Goal: Task Accomplishment & Management: Contribute content

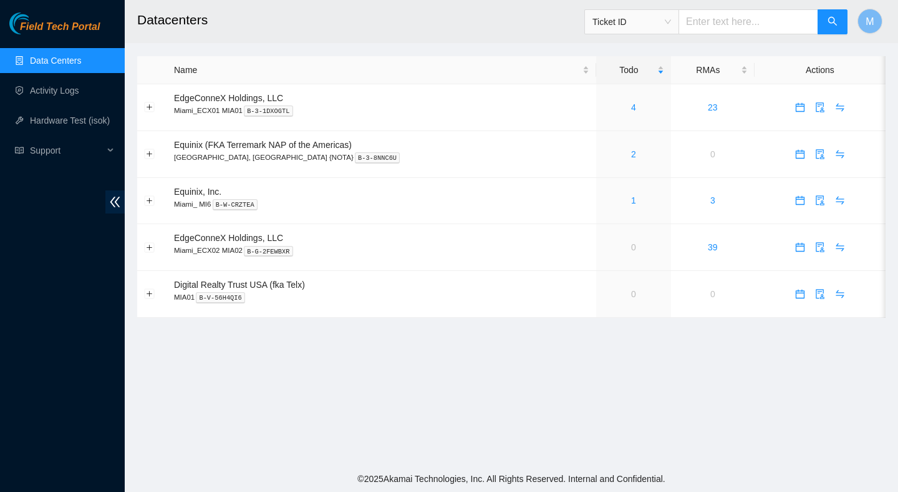
click at [302, 400] on main "Datacenters Ticket ID M Name Todo RMAs Actions EdgeConneX Holdings, LLC Miami_E…" at bounding box center [512, 232] width 774 height 465
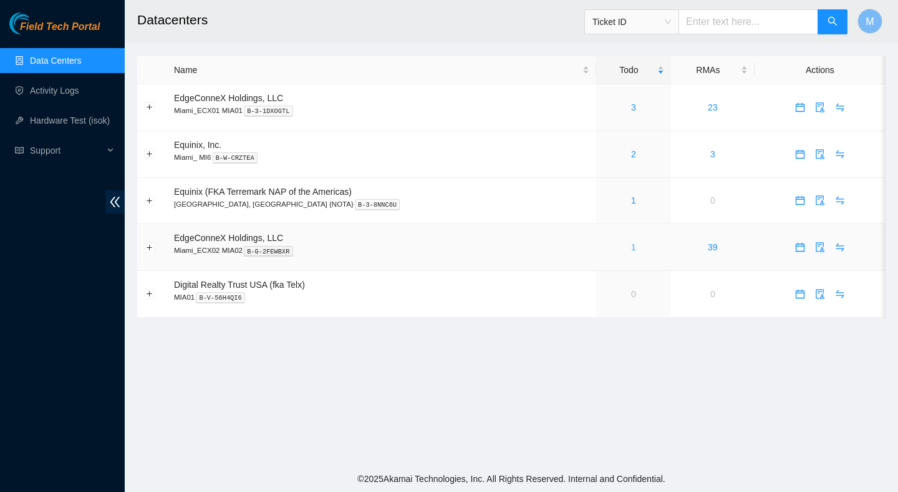
click at [631, 249] on link "1" at bounding box center [633, 247] width 5 height 10
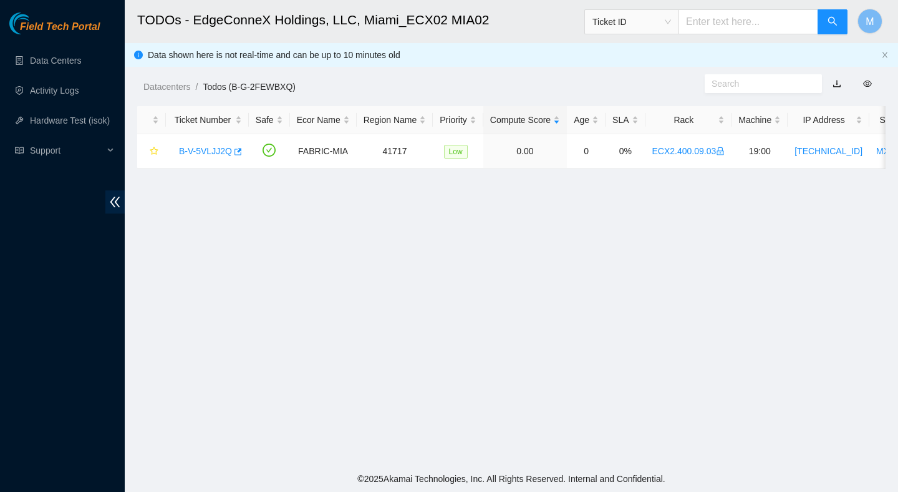
click at [619, 248] on main "TODOs - EdgeConneX Holdings, LLC, Miami_ECX02 MIA02 Ticket ID M Data shown here…" at bounding box center [512, 232] width 774 height 465
click at [343, 275] on main "TODOs - EdgeConneX Holdings, LLC, Miami_ECX02 MIA02 Ticket ID M Data shown here…" at bounding box center [512, 232] width 774 height 465
click at [553, 324] on main "TODOs - EdgeConneX Holdings, LLC, Miami_ECX02 MIA02 Ticket ID M Data shown here…" at bounding box center [512, 232] width 774 height 465
click at [57, 93] on link "Activity Logs" at bounding box center [54, 90] width 49 height 10
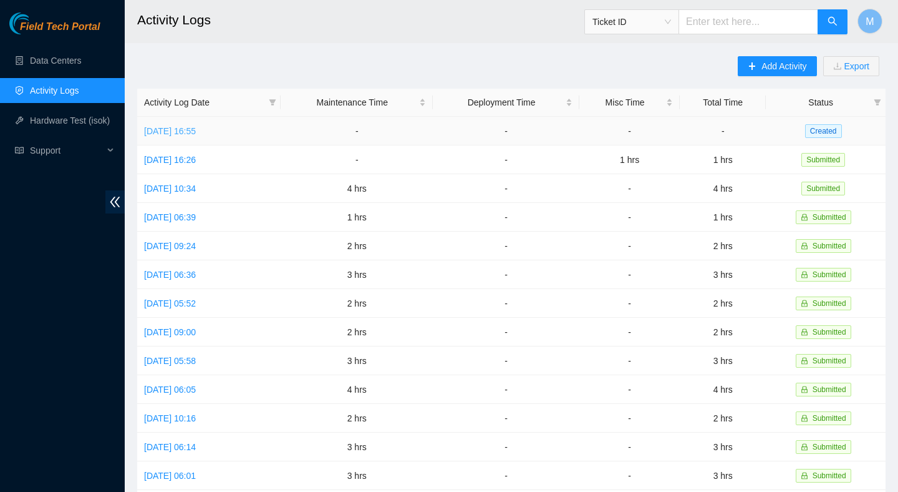
click at [196, 130] on link "Wed, 17 Sep 2025 16:55" at bounding box center [170, 131] width 52 height 10
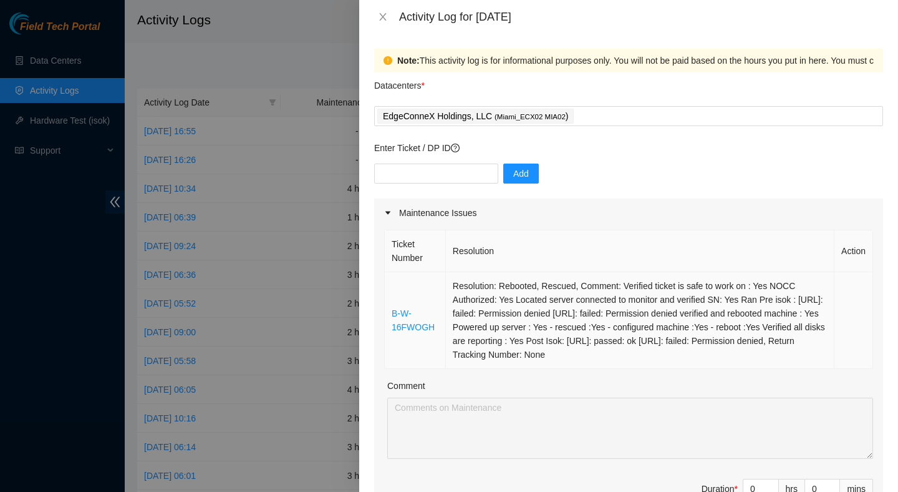
click at [570, 296] on td "Resolution: Rebooted, Rescued, Comment: Verified ticket is safe to work on : Ye…" at bounding box center [640, 320] width 389 height 97
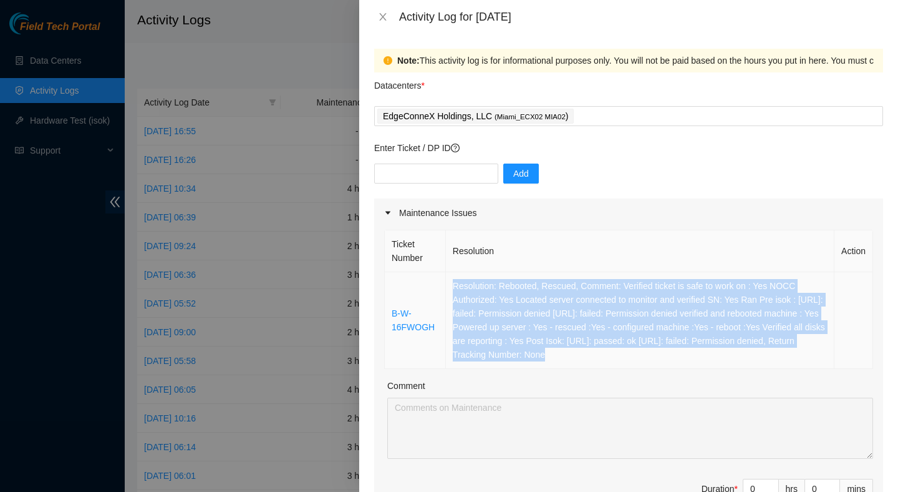
click at [570, 296] on td "Resolution: Rebooted, Rescued, Comment: Verified ticket is safe to work on : Ye…" at bounding box center [640, 320] width 389 height 97
copy td "Resolution: Rebooted, Rescued, Comment: Verified ticket is safe to work on : Ye…"
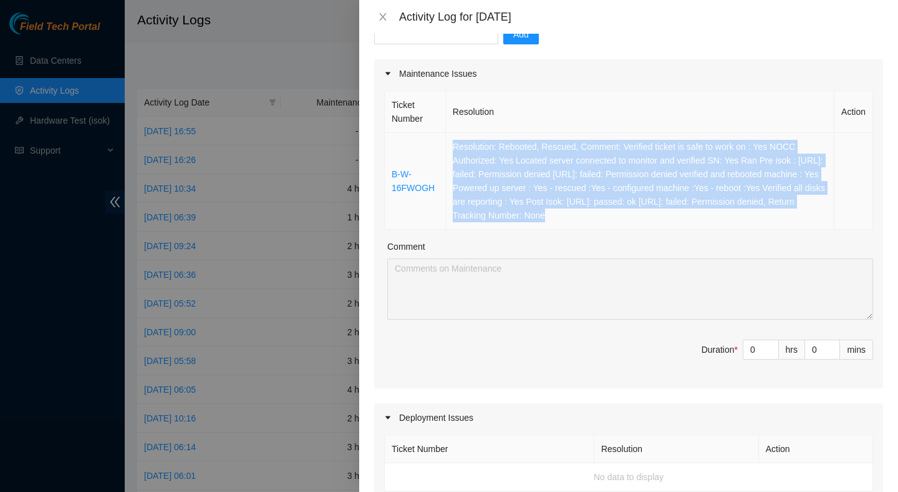
scroll to position [155, 0]
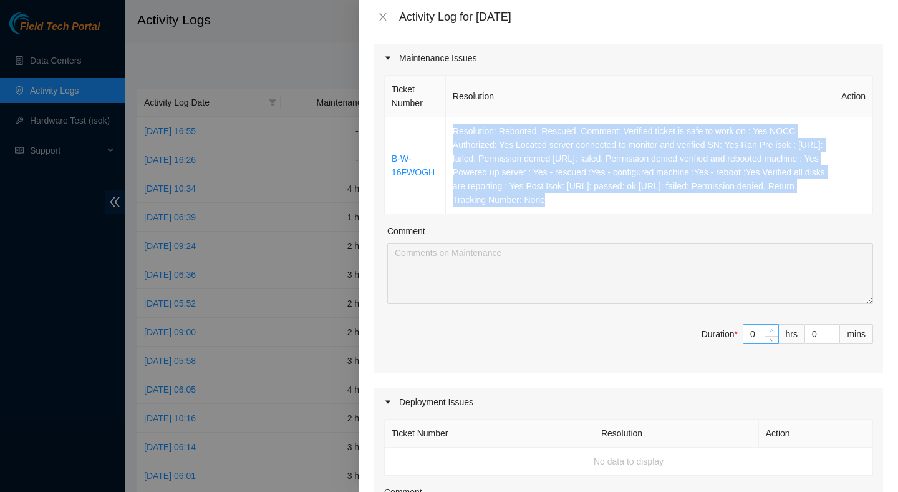
type input "1"
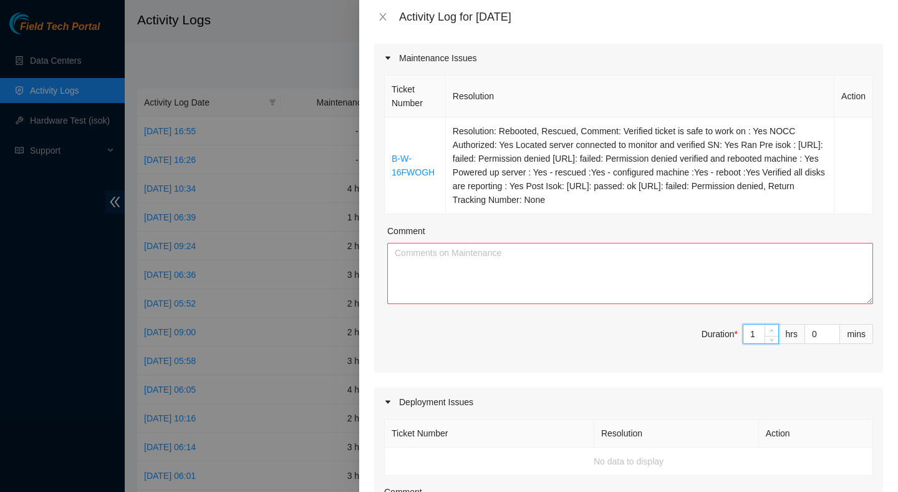
click at [771, 331] on icon "up" at bounding box center [772, 330] width 4 height 4
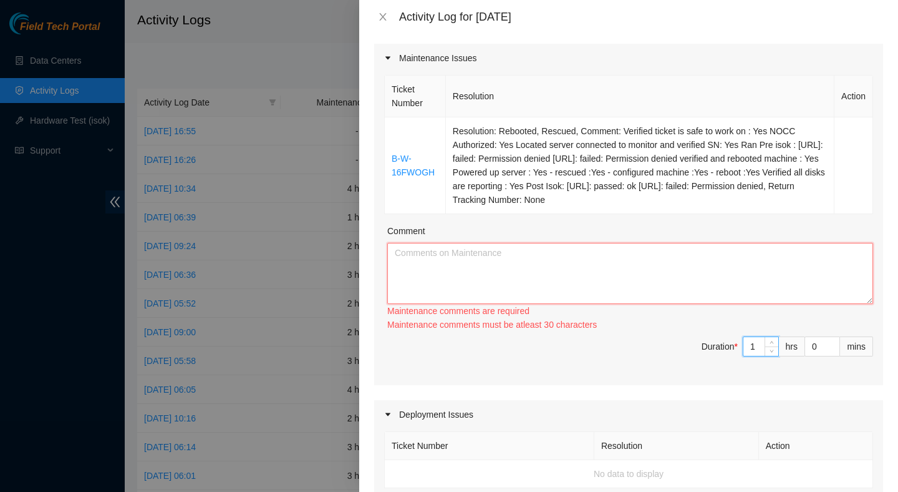
click at [708, 277] on textarea "Comment" at bounding box center [630, 273] width 486 height 61
type textarea "v"
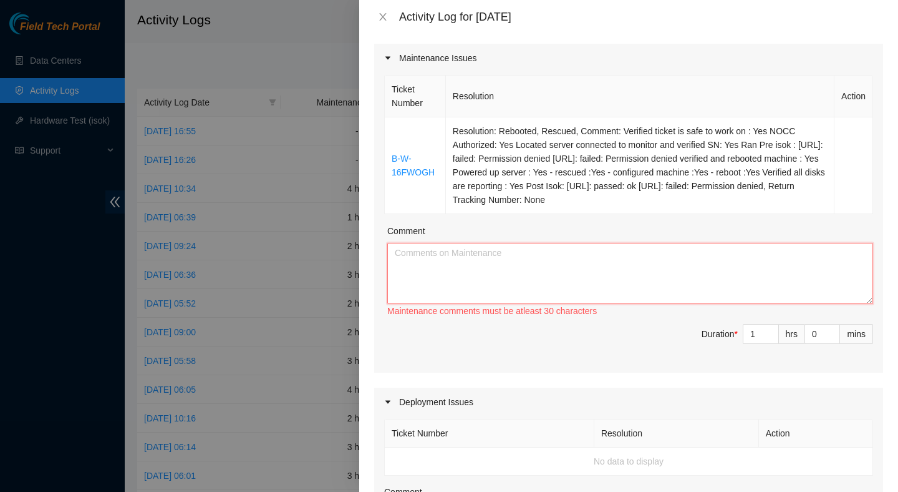
paste textarea "Resolution: Rebooted, Rescued, Comment: Verified ticket is safe to work on : Ye…"
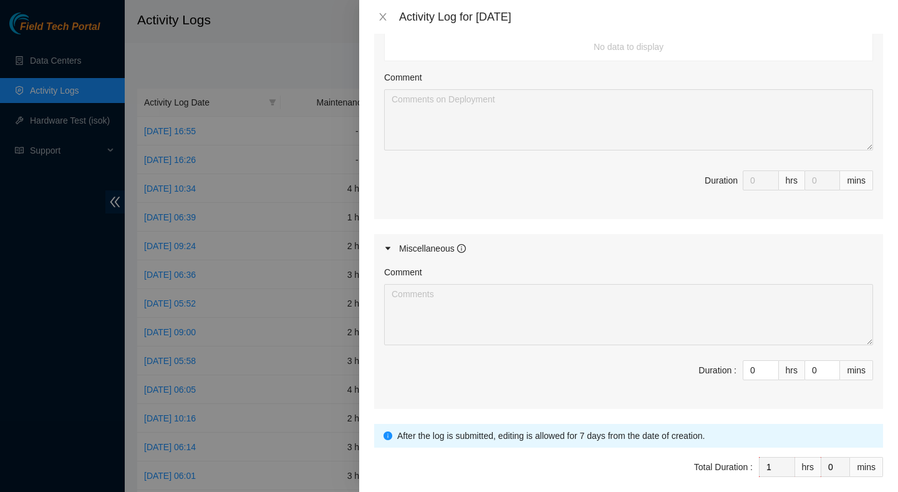
scroll to position [623, 0]
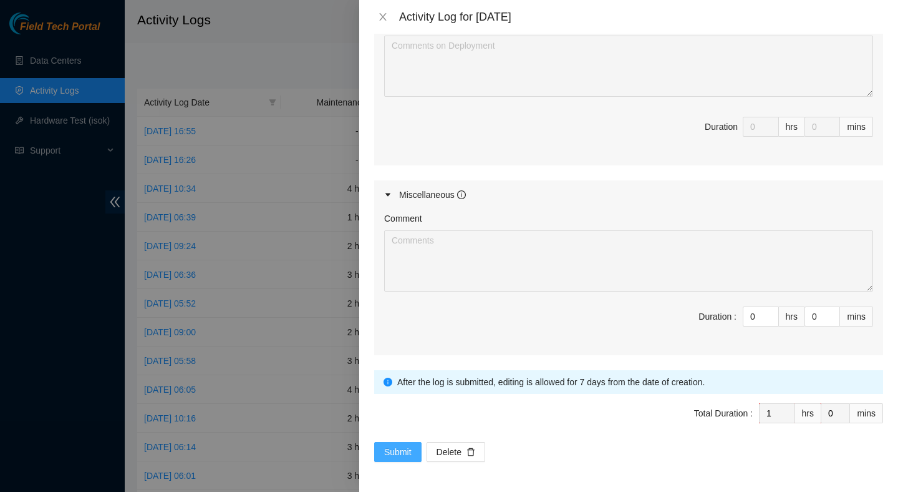
type textarea "Resolution: Rebooted, Rescued, Comment: Verified ticket is safe to work on : Ye…"
click at [385, 449] on span "Submit" at bounding box center [397, 452] width 27 height 14
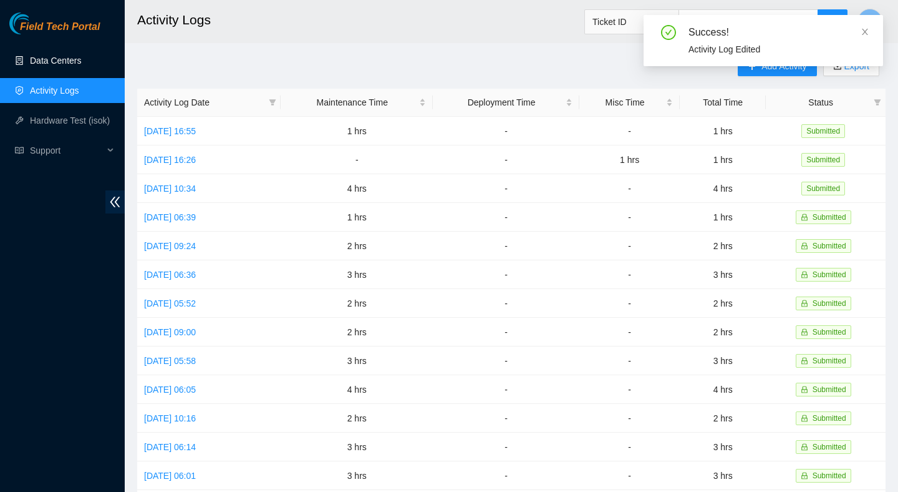
click at [71, 62] on link "Data Centers" at bounding box center [55, 61] width 51 height 10
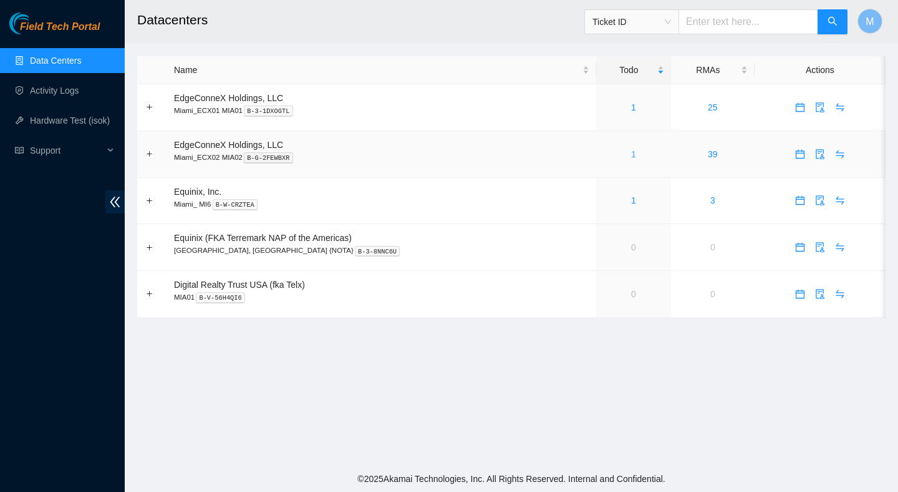
click at [631, 153] on link "1" at bounding box center [633, 154] width 5 height 10
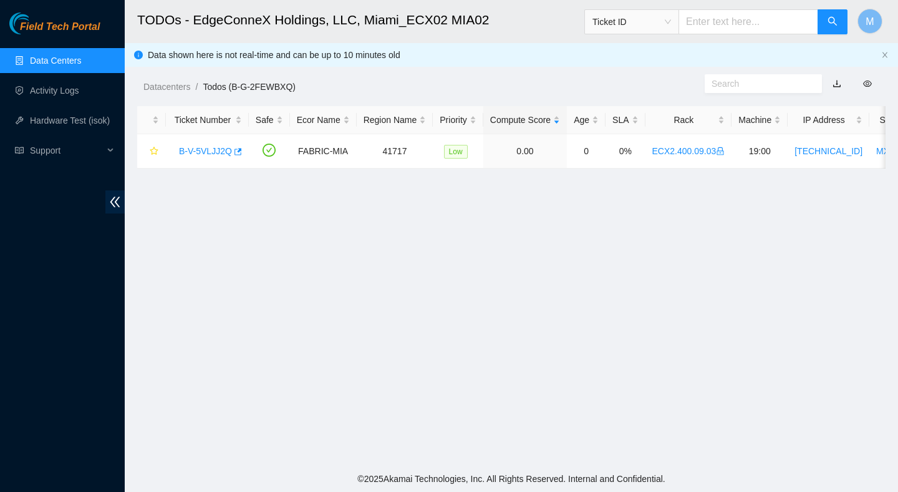
click at [477, 250] on main "TODOs - EdgeConneX Holdings, LLC, [GEOGRAPHIC_DATA] MIA02 Ticket ID M Data show…" at bounding box center [512, 232] width 774 height 465
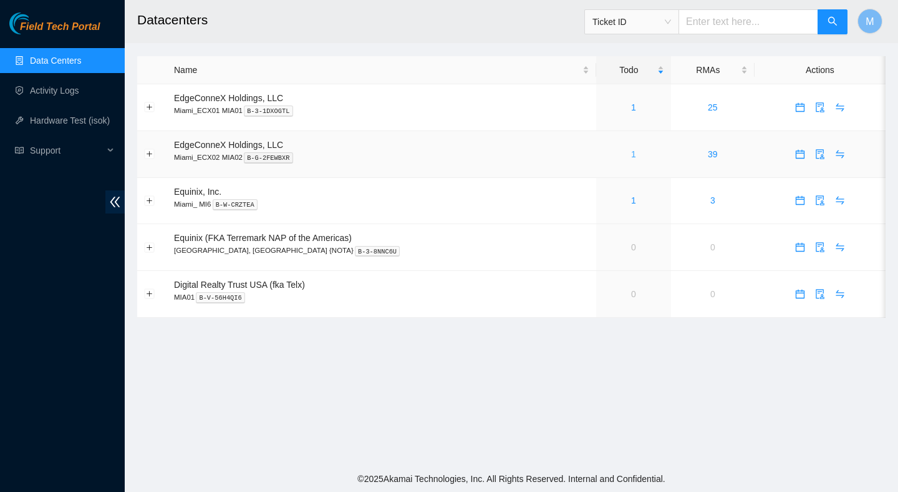
click at [631, 153] on link "1" at bounding box center [633, 154] width 5 height 10
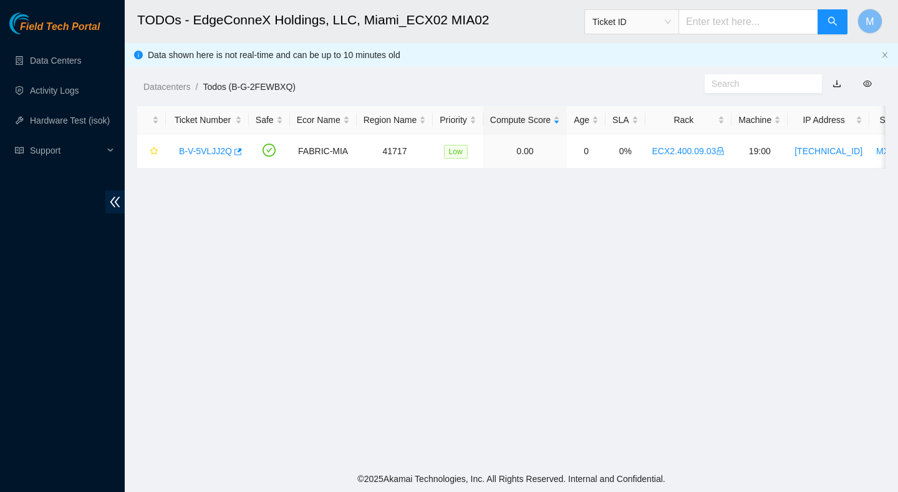
click at [274, 12] on h2 "TODOs - EdgeConneX Holdings, LLC, Miami_ECX02 MIA02" at bounding box center [442, 20] width 611 height 40
click at [49, 94] on link "Activity Logs" at bounding box center [54, 90] width 49 height 10
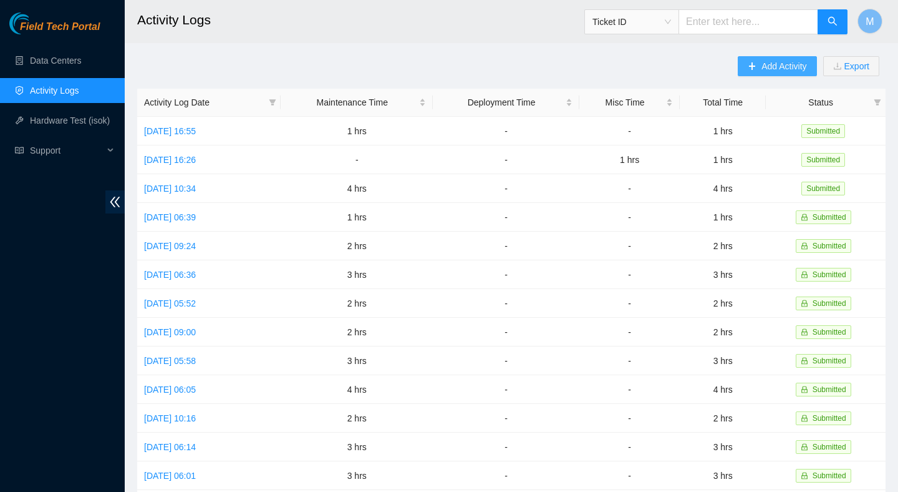
click at [754, 72] on button "Add Activity" at bounding box center [777, 66] width 79 height 20
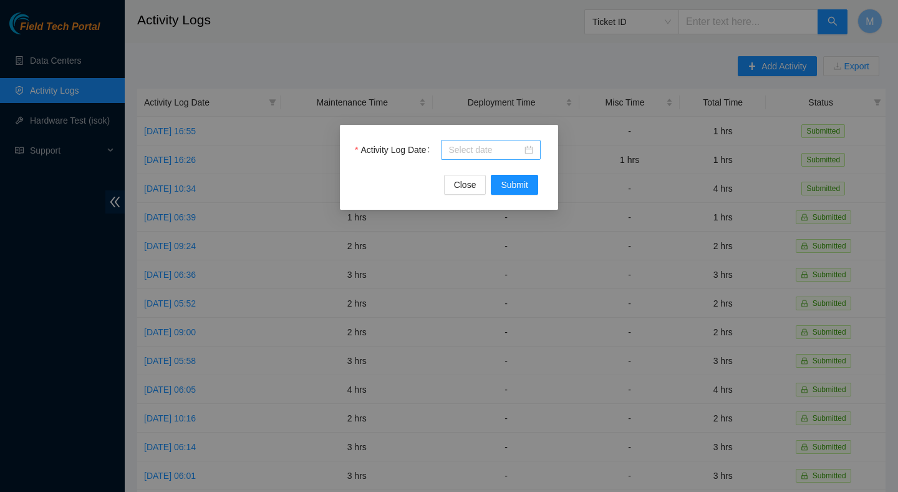
click at [505, 152] on input "Activity Log Date" at bounding box center [486, 150] width 74 height 14
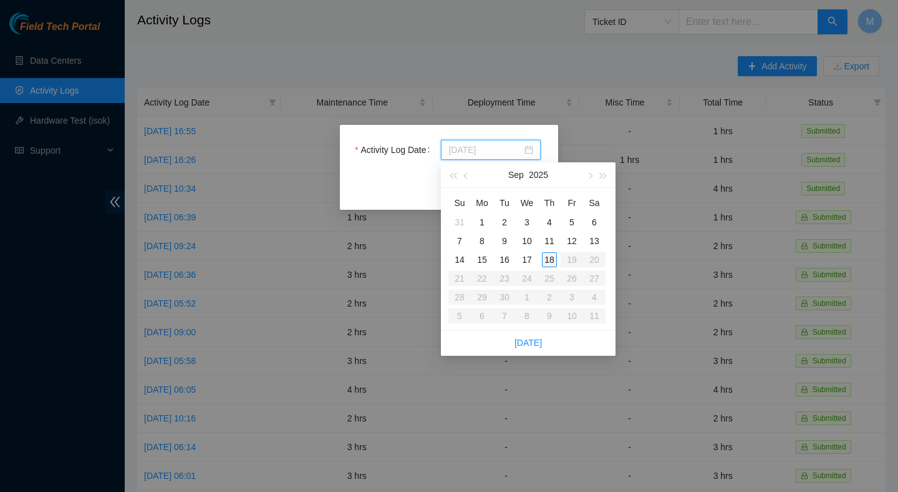
type input "2025-09-18"
click at [552, 260] on div "18" at bounding box center [549, 259] width 15 height 15
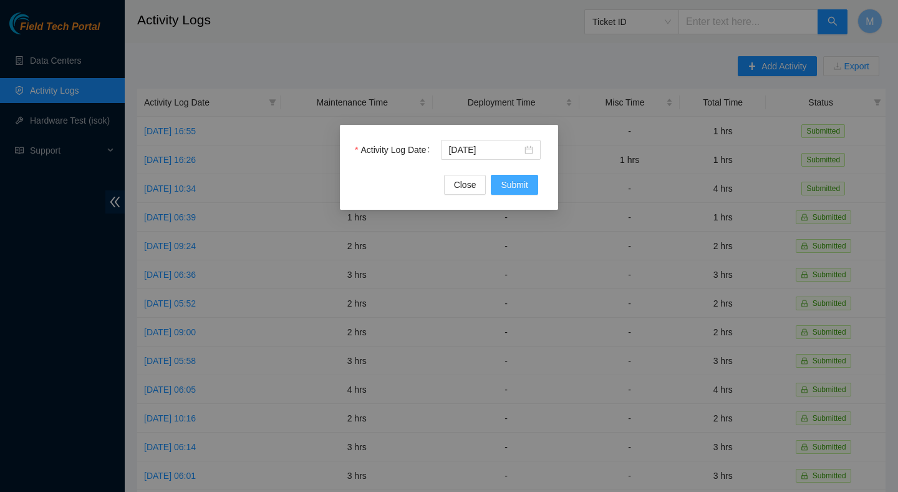
click at [510, 180] on span "Submit" at bounding box center [514, 185] width 27 height 14
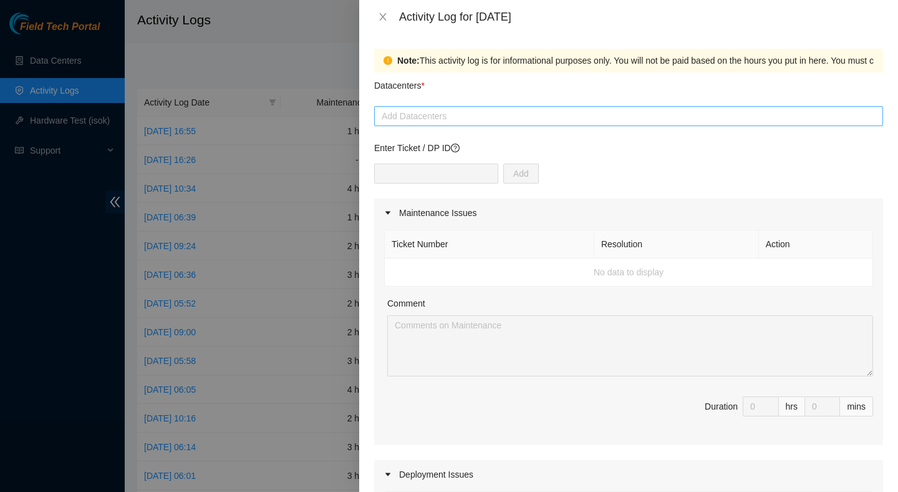
click at [479, 118] on div at bounding box center [628, 116] width 503 height 15
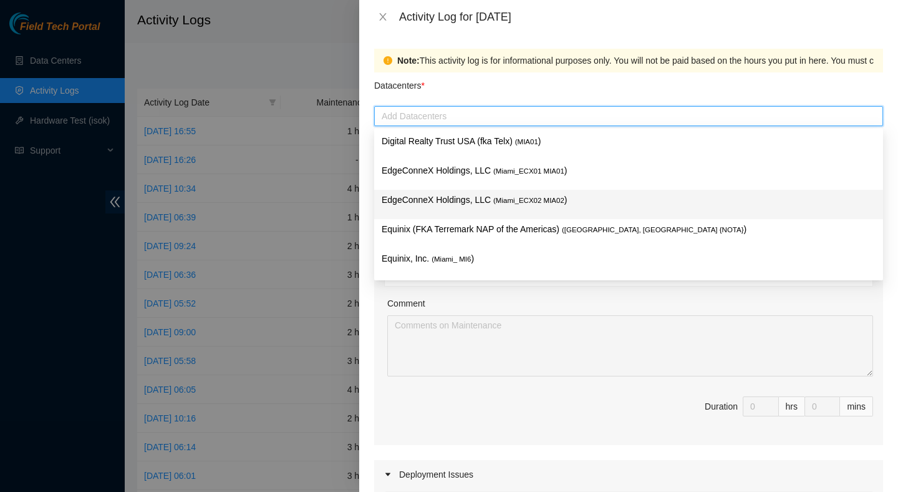
click at [502, 205] on p "EdgeConneX Holdings, LLC ( Miami_ECX02 MIA02 )" at bounding box center [629, 200] width 494 height 14
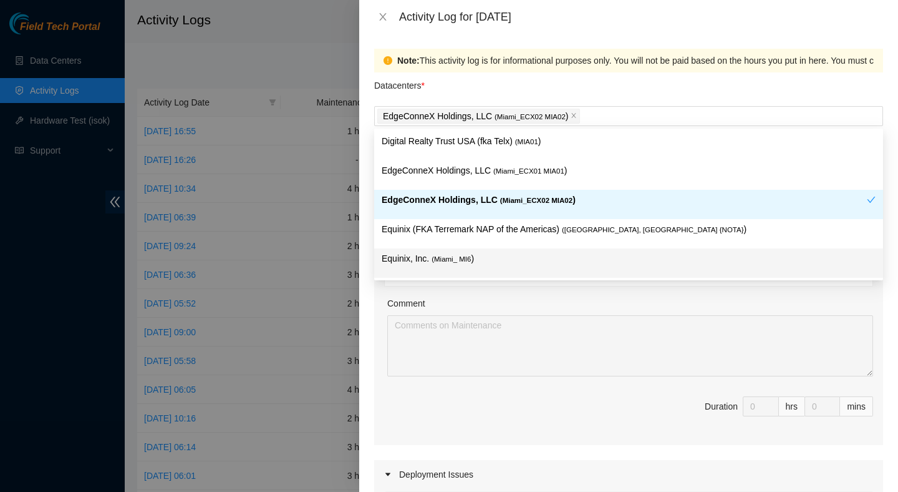
click at [555, 300] on div "Comment" at bounding box center [630, 305] width 486 height 19
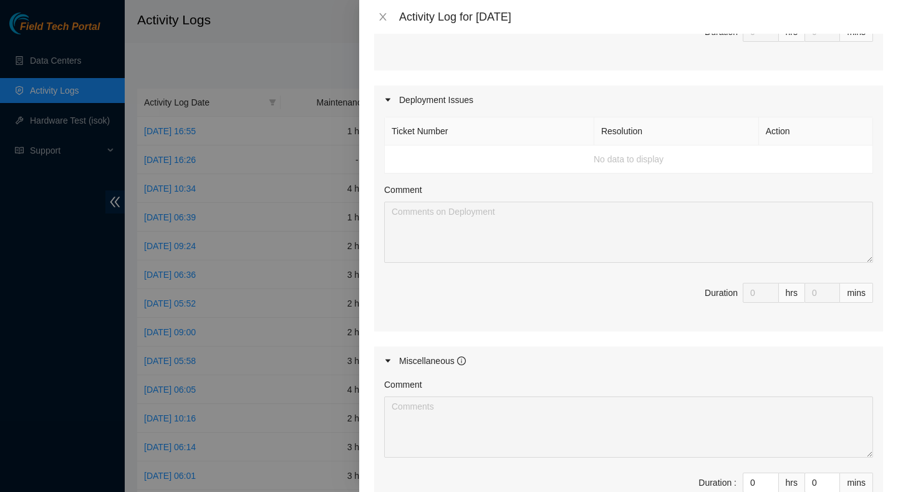
scroll to position [540, 0]
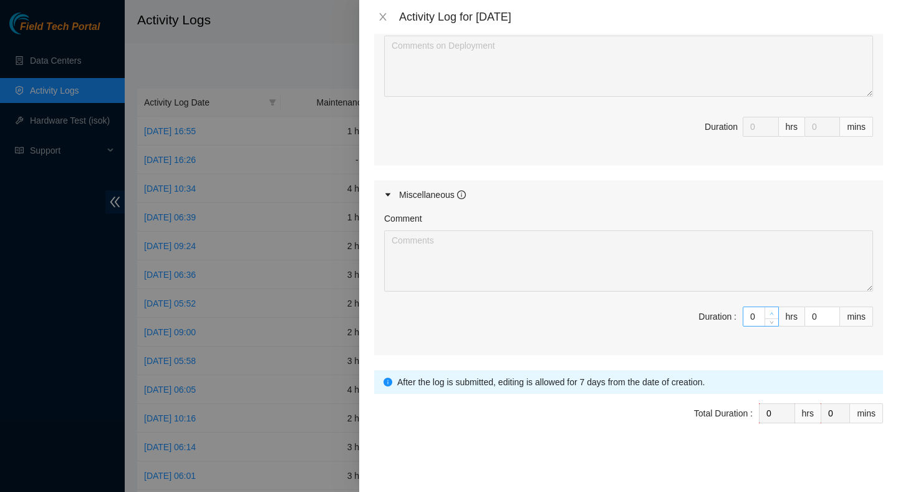
type input "1"
click at [770, 315] on icon "up" at bounding box center [772, 313] width 4 height 4
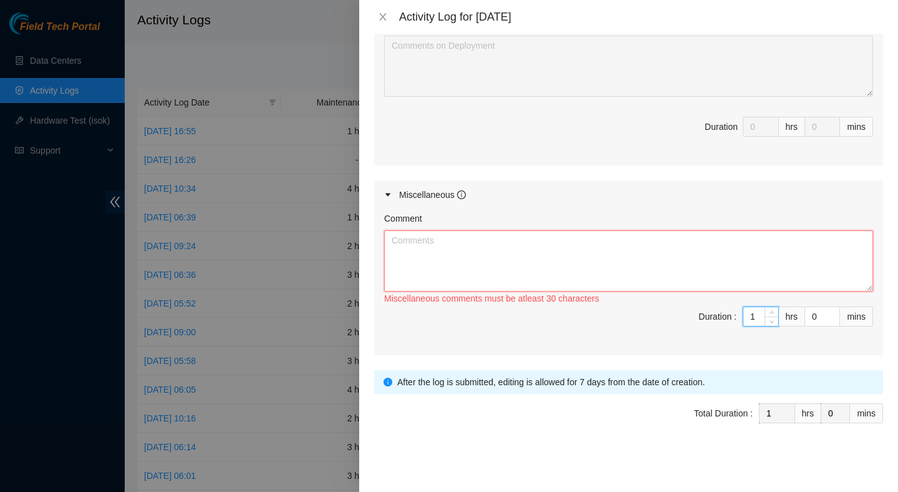
click at [713, 275] on textarea "Comment" at bounding box center [628, 260] width 489 height 61
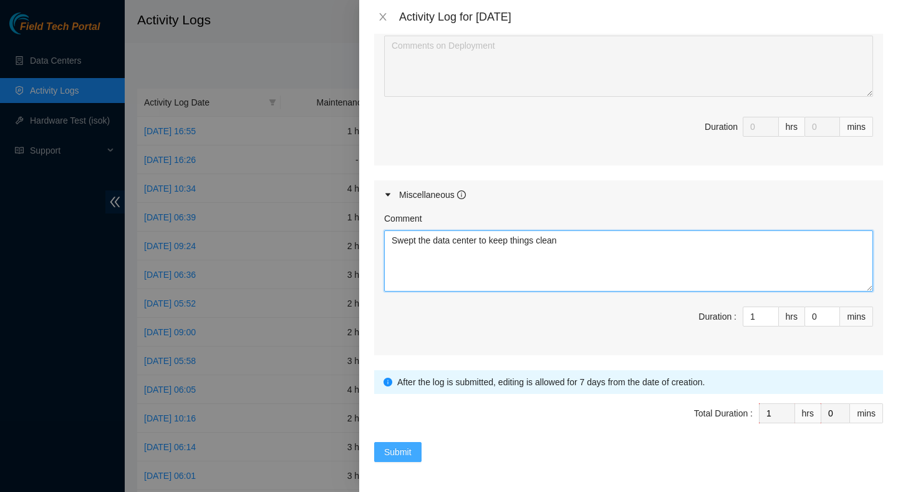
type textarea "Swept the data center to keep things clean"
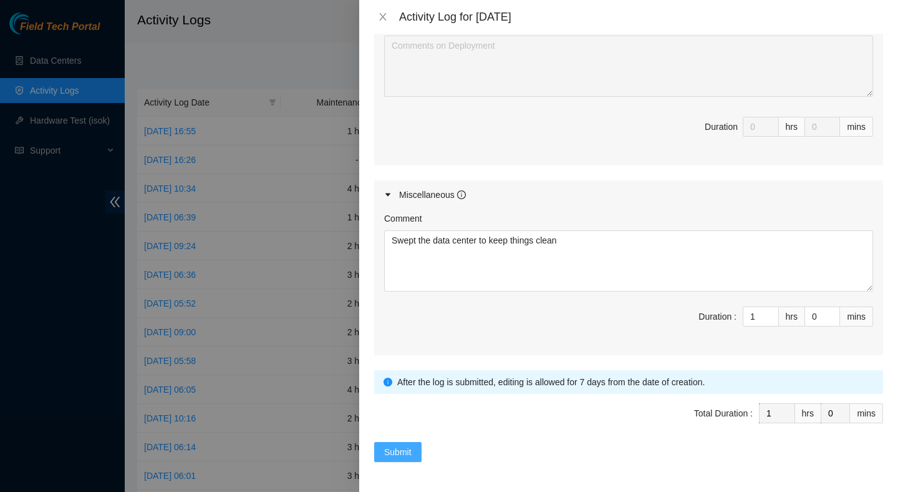
click at [396, 455] on span "Submit" at bounding box center [397, 452] width 27 height 14
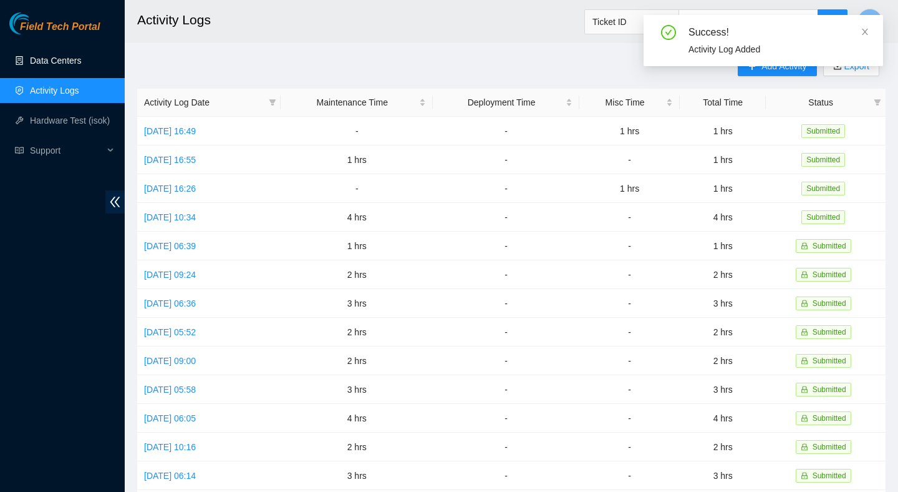
click at [66, 62] on link "Data Centers" at bounding box center [55, 61] width 51 height 10
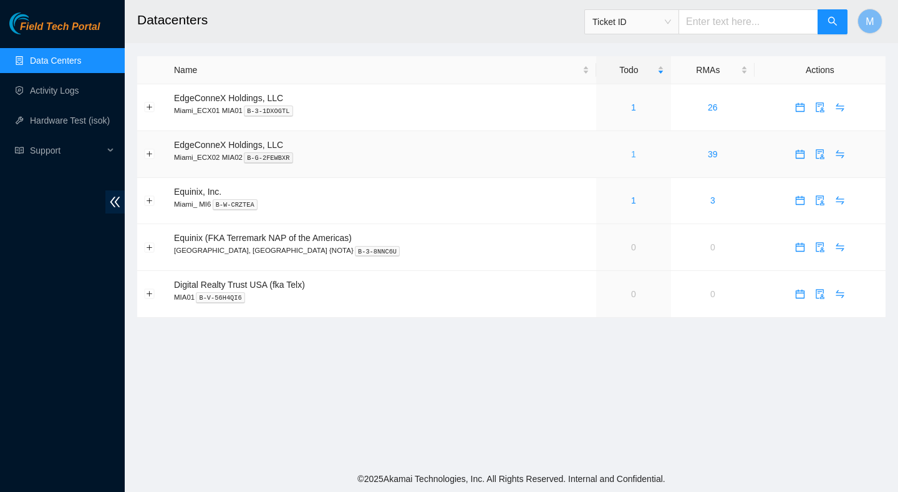
click at [631, 153] on link "1" at bounding box center [633, 154] width 5 height 10
